Goal: Task Accomplishment & Management: Manage account settings

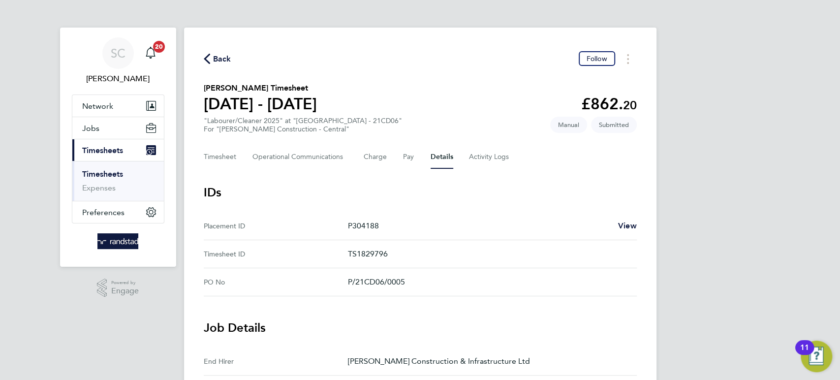
click at [224, 61] on span "Back" at bounding box center [222, 59] width 18 height 12
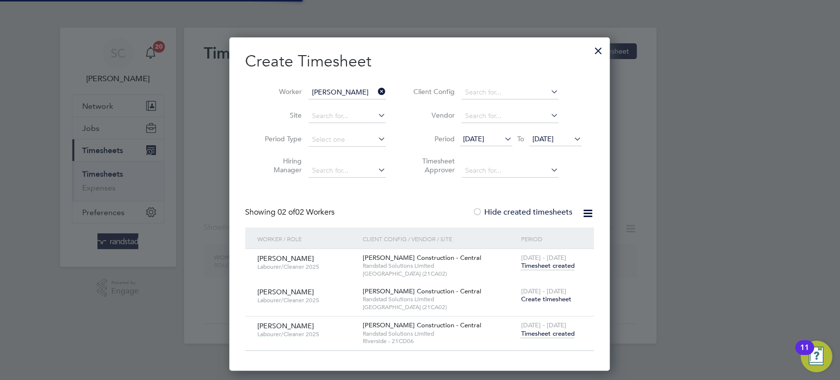
scroll to position [333, 381]
click at [337, 89] on input "[PERSON_NAME]" at bounding box center [346, 93] width 77 height 14
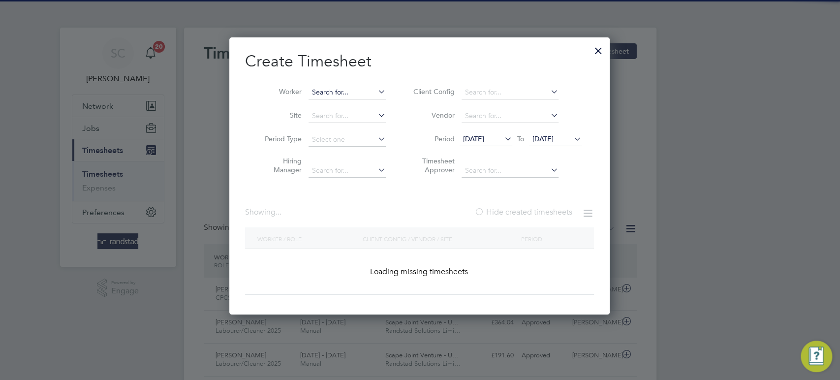
scroll to position [0, 0]
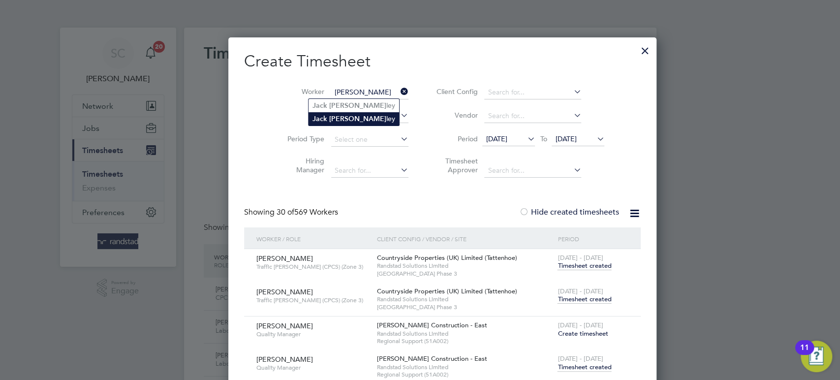
click at [328, 122] on li "[PERSON_NAME]" at bounding box center [353, 118] width 91 height 13
type input "[PERSON_NAME]"
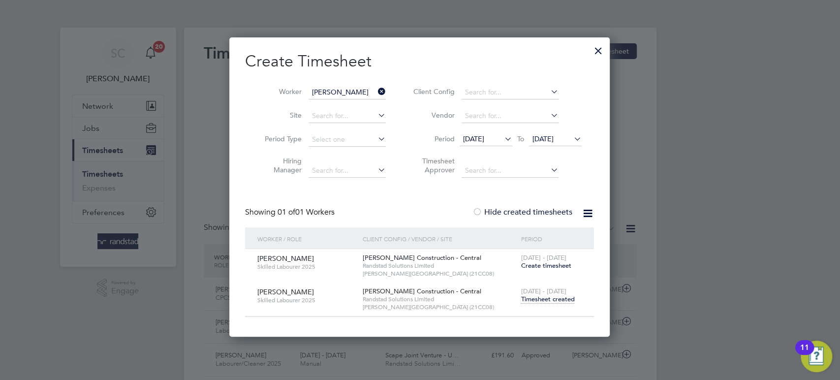
click at [538, 300] on span "Timesheet created" at bounding box center [547, 299] width 54 height 9
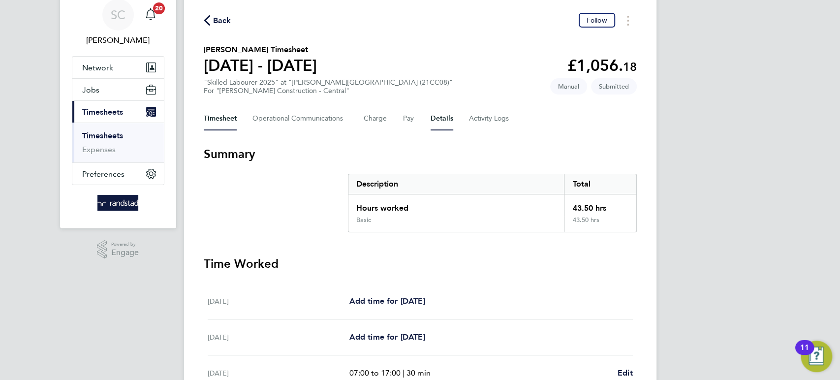
click at [442, 117] on button "Details" at bounding box center [441, 119] width 23 height 24
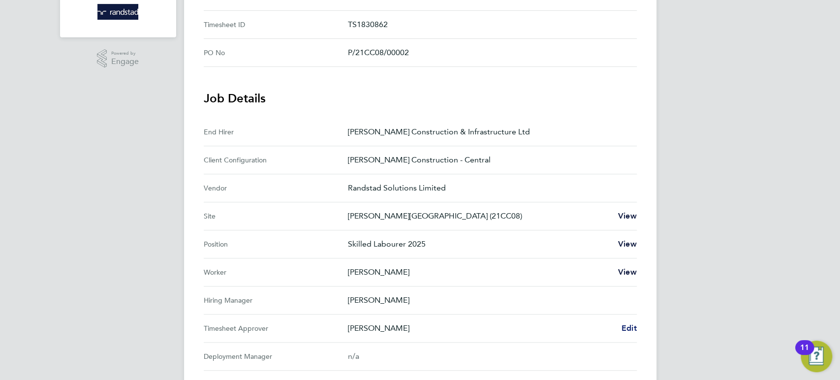
click at [627, 325] on span "Edit" at bounding box center [628, 327] width 15 height 9
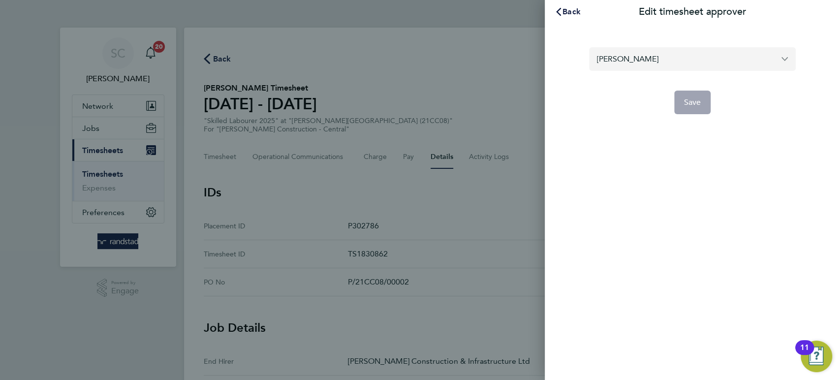
click at [643, 63] on input "[PERSON_NAME]" at bounding box center [692, 58] width 207 height 23
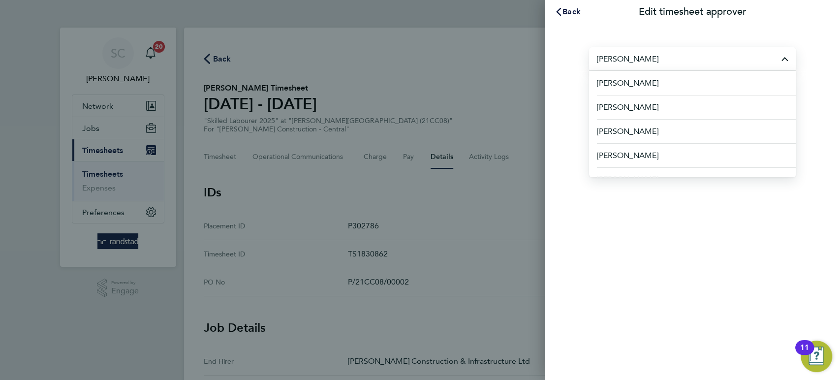
type input "j"
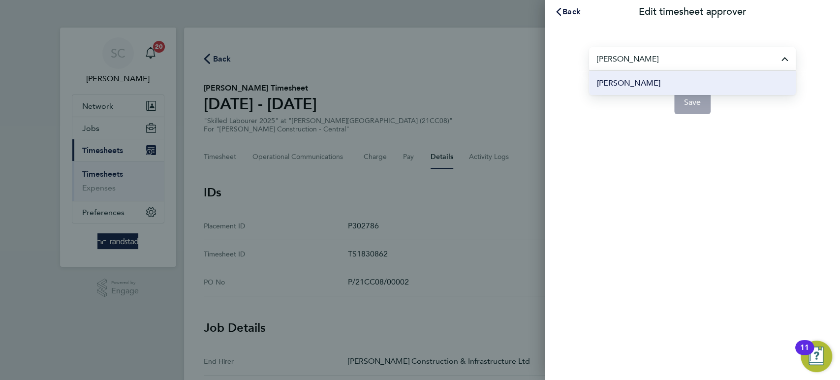
click at [631, 82] on span "[PERSON_NAME]" at bounding box center [628, 83] width 63 height 12
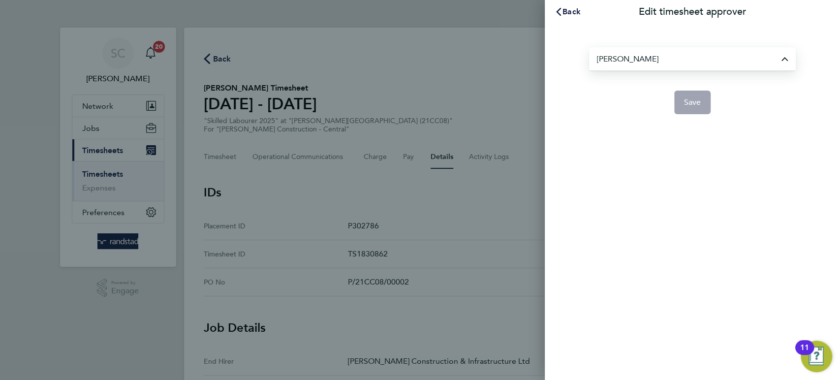
type input "[PERSON_NAME]"
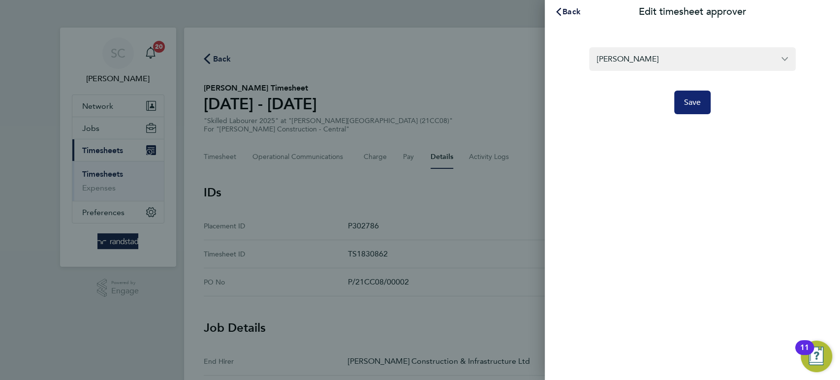
click at [689, 101] on span "Save" at bounding box center [692, 102] width 17 height 10
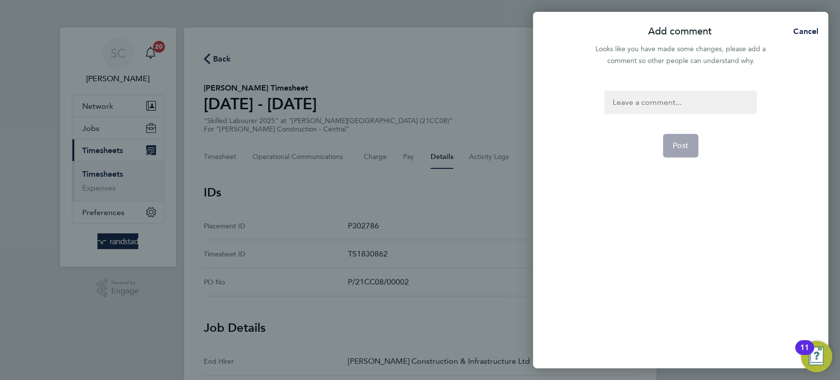
click at [659, 99] on div at bounding box center [680, 103] width 152 height 24
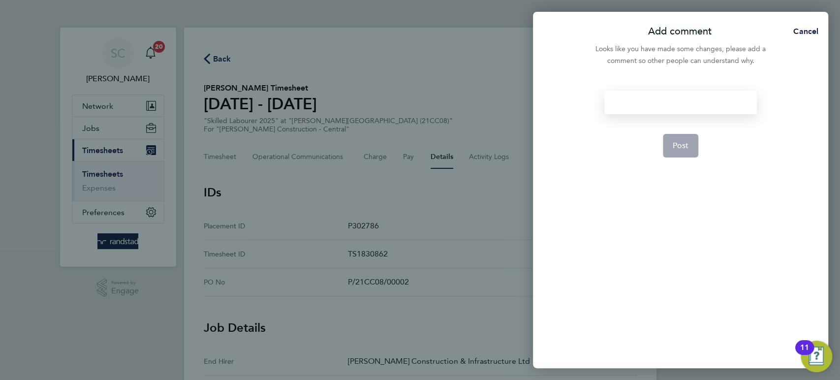
click at [654, 101] on div at bounding box center [680, 103] width 152 height 24
click at [673, 152] on button "Post" at bounding box center [681, 146] width 36 height 24
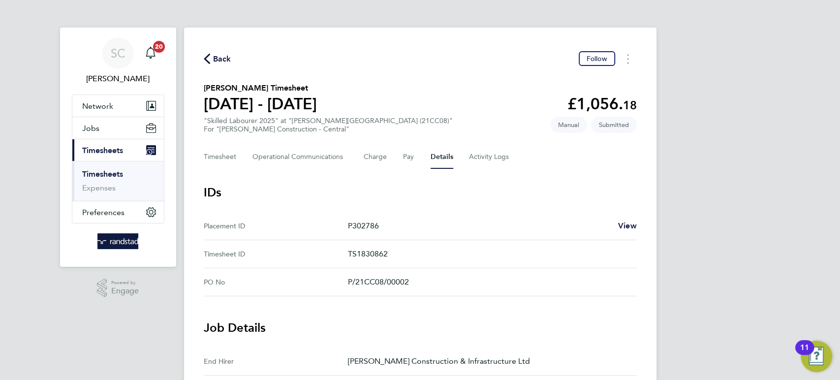
click at [226, 60] on span "Back" at bounding box center [222, 59] width 18 height 12
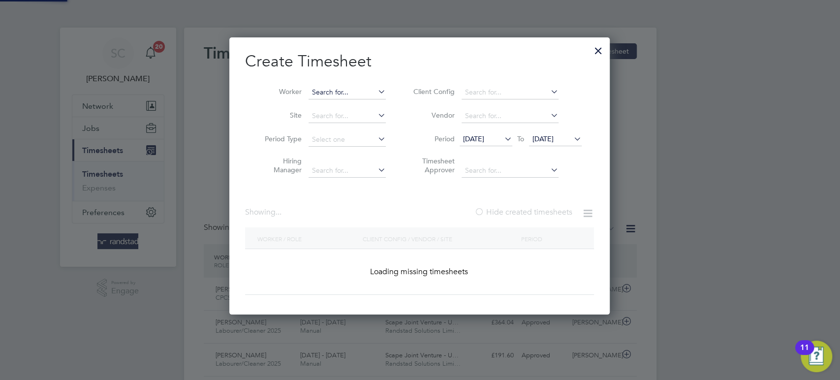
click at [329, 94] on input at bounding box center [346, 93] width 77 height 14
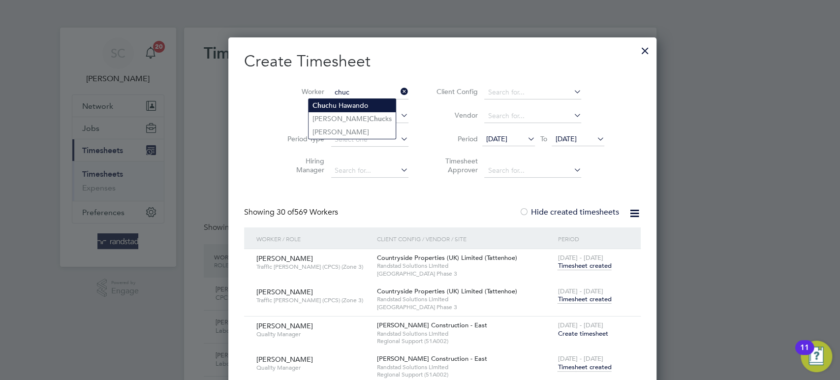
click at [332, 104] on li "[PERSON_NAME] Hawando" at bounding box center [351, 105] width 87 height 13
type input "Chuchu Hawando"
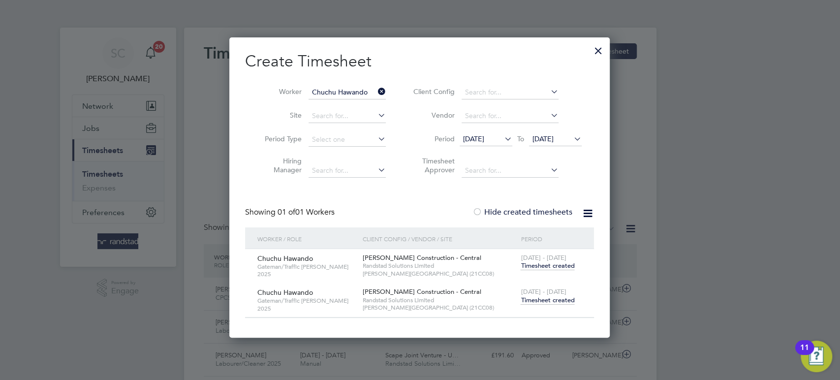
click at [546, 298] on span "Timesheet created" at bounding box center [547, 300] width 54 height 9
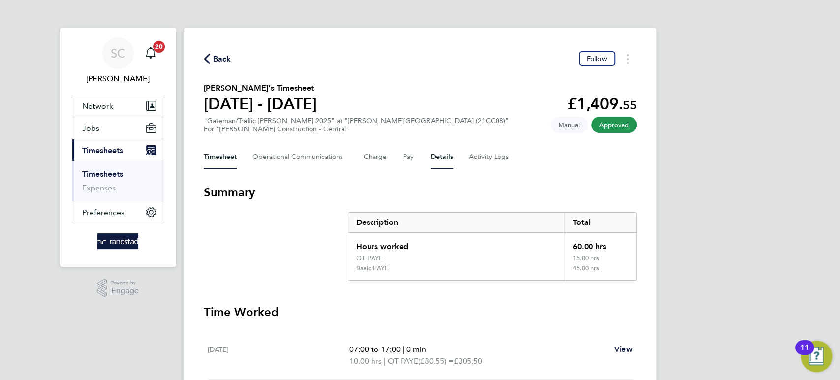
click at [442, 154] on button "Details" at bounding box center [441, 157] width 23 height 24
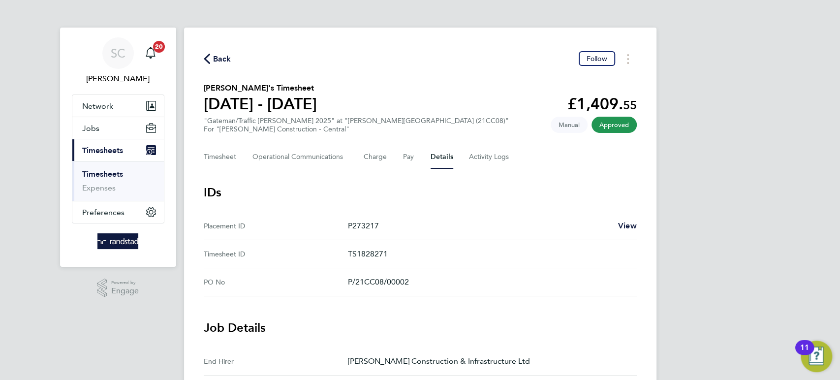
click at [225, 55] on span "Back" at bounding box center [222, 59] width 18 height 12
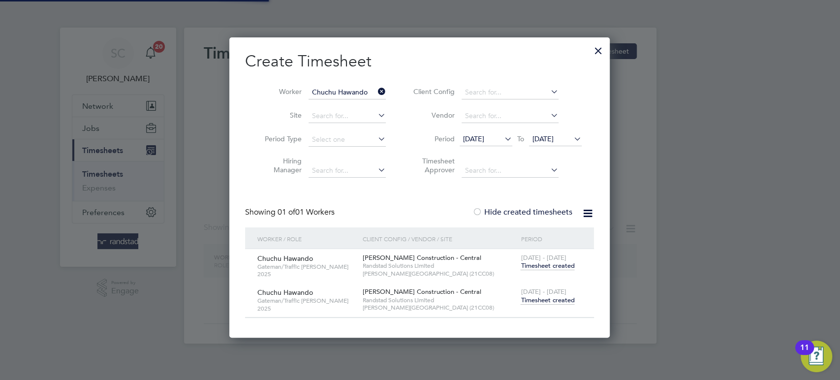
click at [337, 92] on input "Chuchu Hawando" at bounding box center [346, 93] width 77 height 14
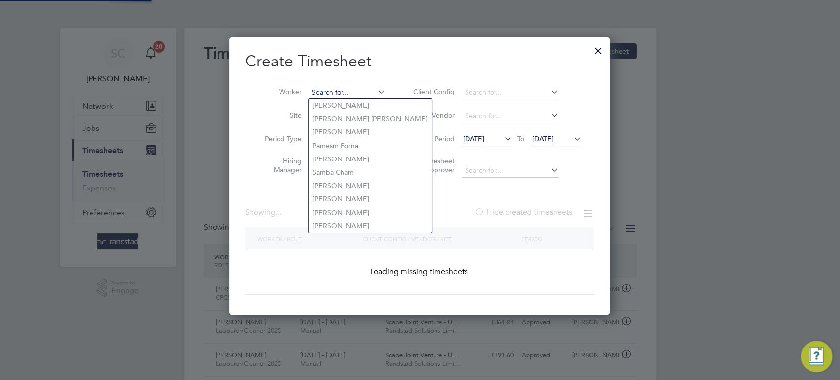
scroll to position [5, 4]
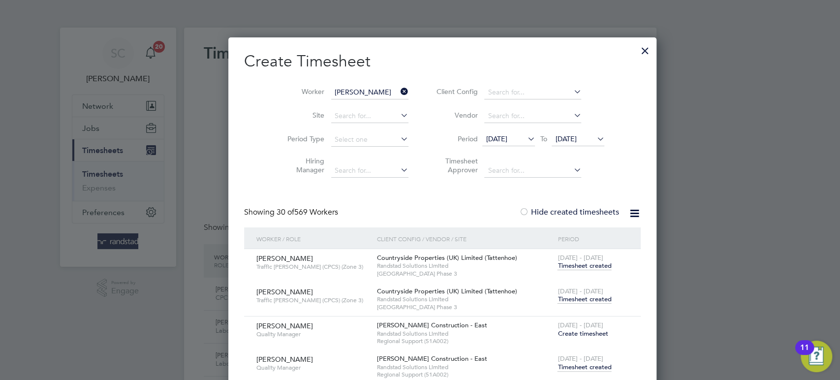
click at [319, 115] on b "Jack" at bounding box center [319, 119] width 15 height 8
type input "[PERSON_NAME]"
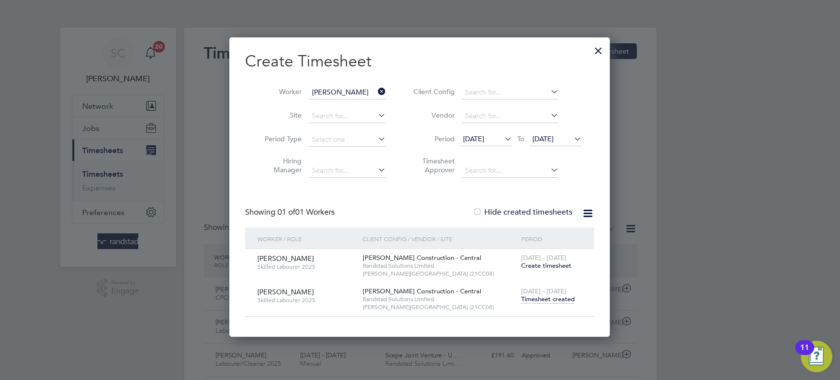
click at [552, 301] on span "Timesheet created" at bounding box center [547, 299] width 54 height 9
